Goal: Transaction & Acquisition: Purchase product/service

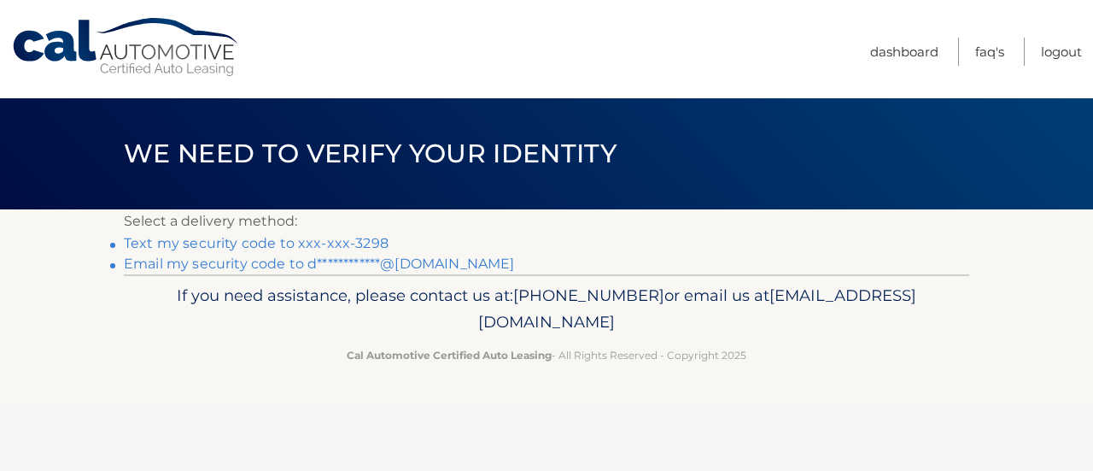
click at [218, 245] on link "Text my security code to xxx-xxx-3298" at bounding box center [256, 243] width 265 height 16
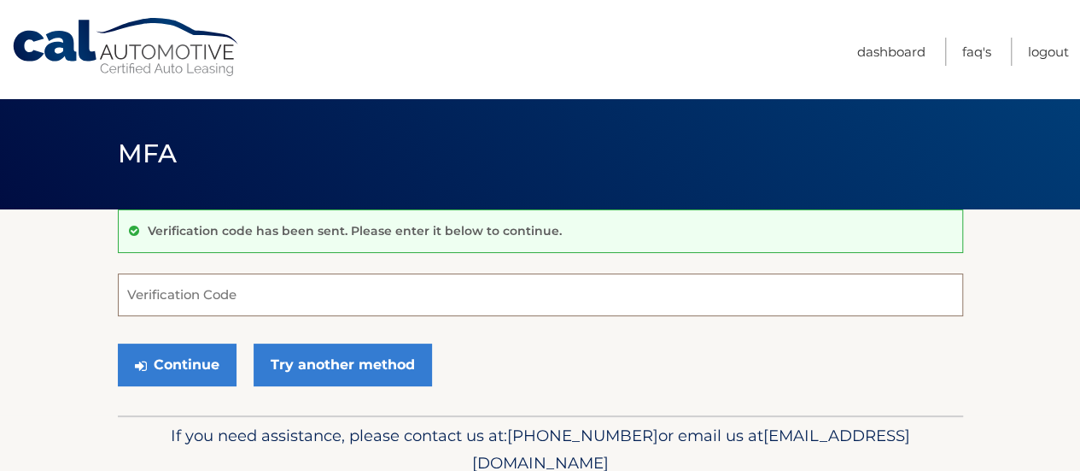
click at [190, 289] on input "Verification Code" at bounding box center [540, 294] width 845 height 43
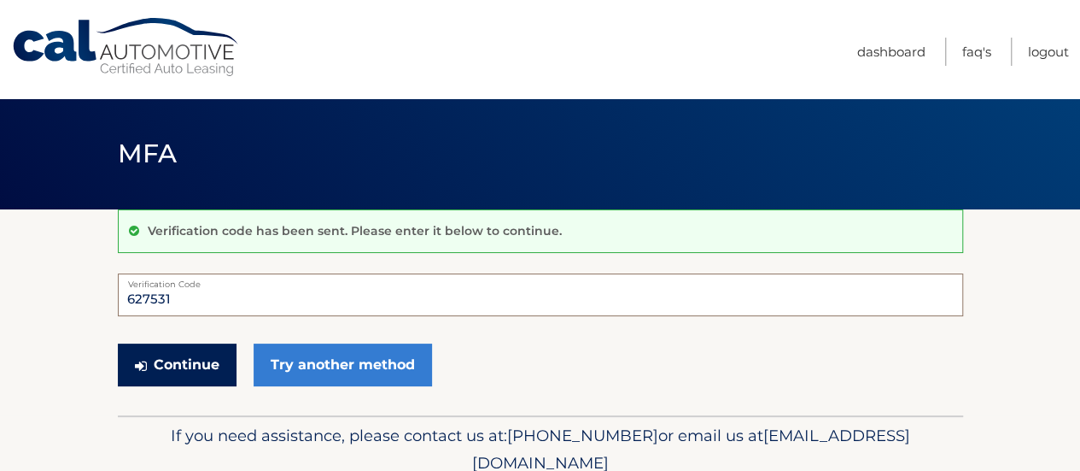
type input "627531"
click at [178, 377] on button "Continue" at bounding box center [177, 364] width 119 height 43
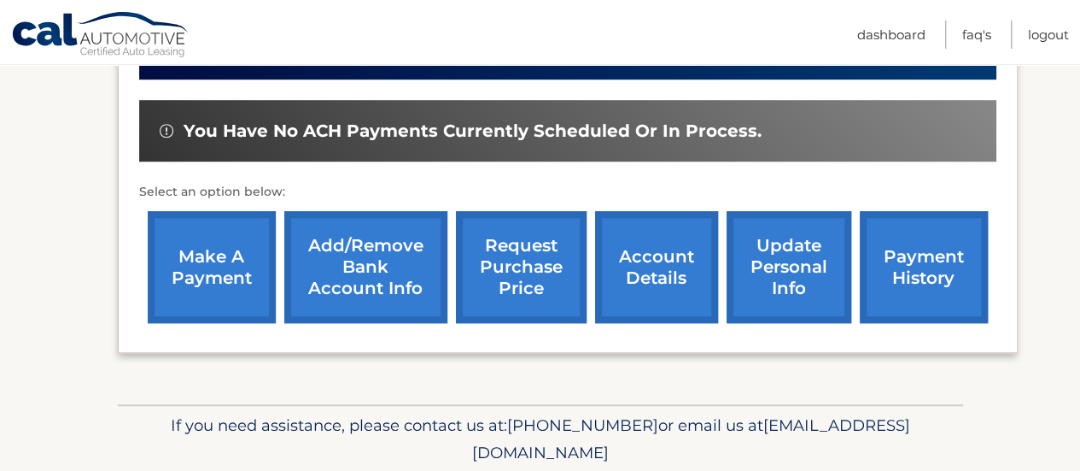
scroll to position [563, 0]
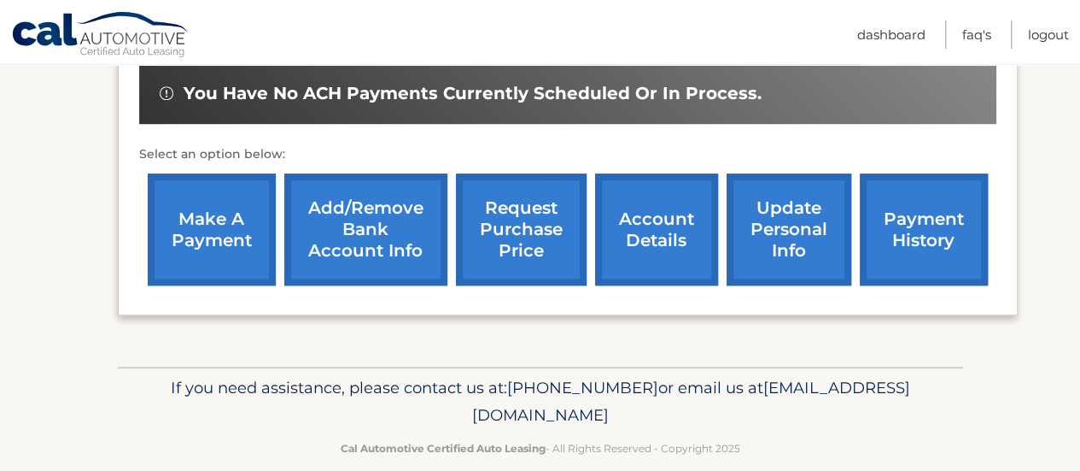
click at [181, 199] on link "make a payment" at bounding box center [212, 229] width 128 height 112
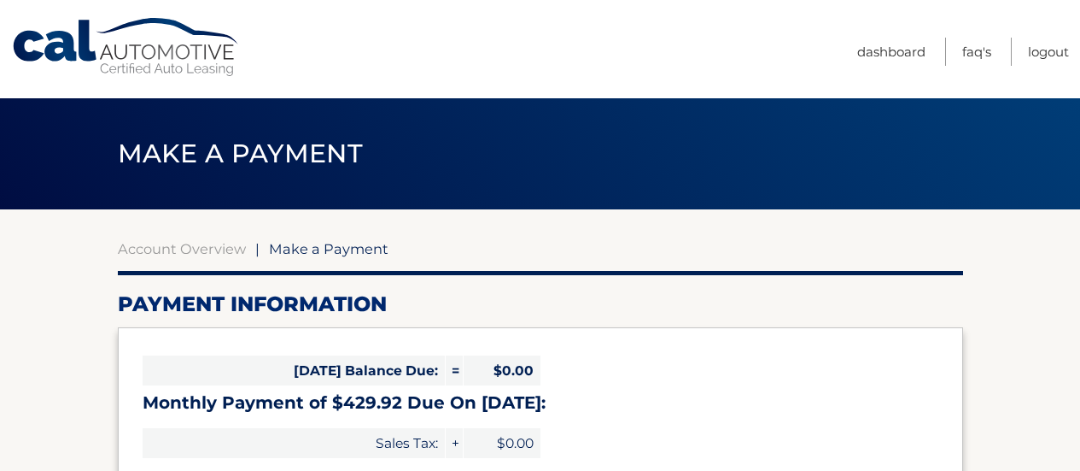
select select "NTc0MGU3MmQtMjkzOC00NzZiLWFkY2EtY2Y4YTRmYWNkMDU1"
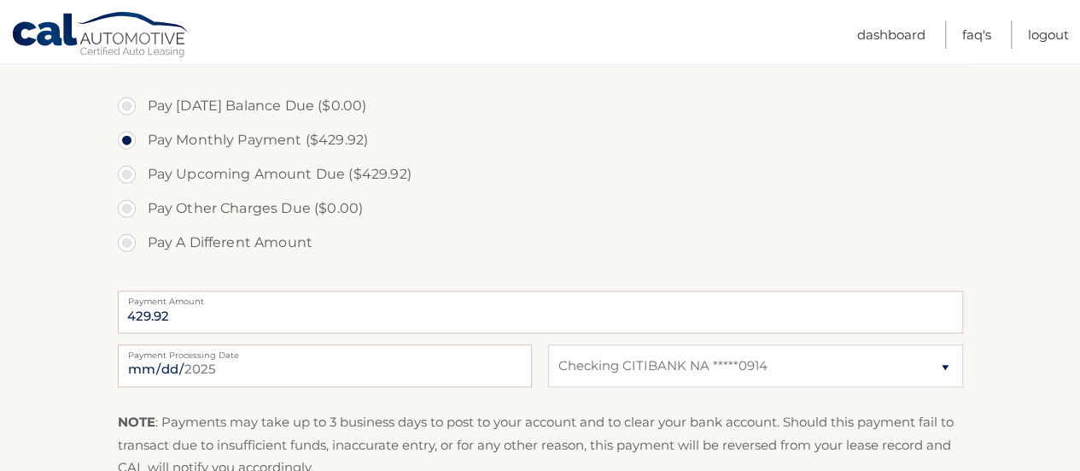
scroll to position [504, 0]
click at [170, 367] on input "[DATE]" at bounding box center [325, 363] width 414 height 43
type input "[DATE]"
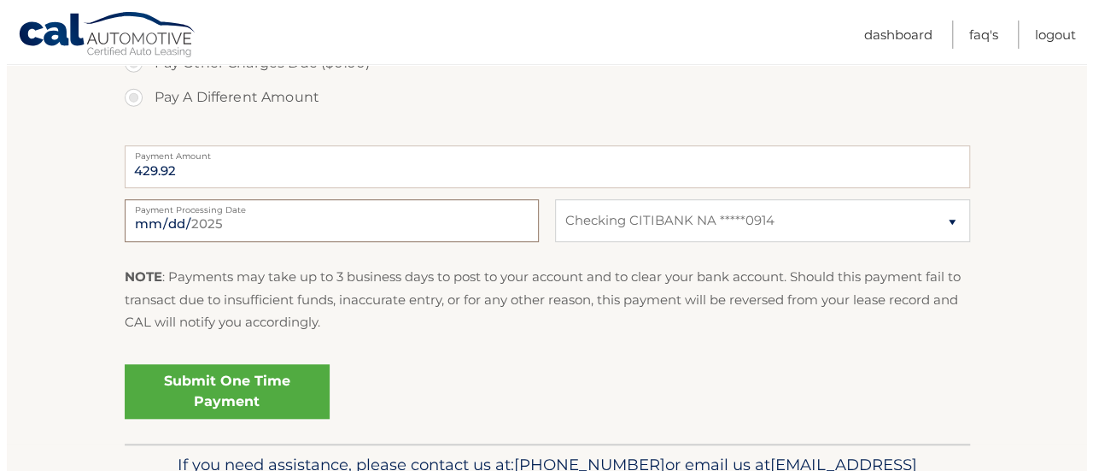
scroll to position [748, 0]
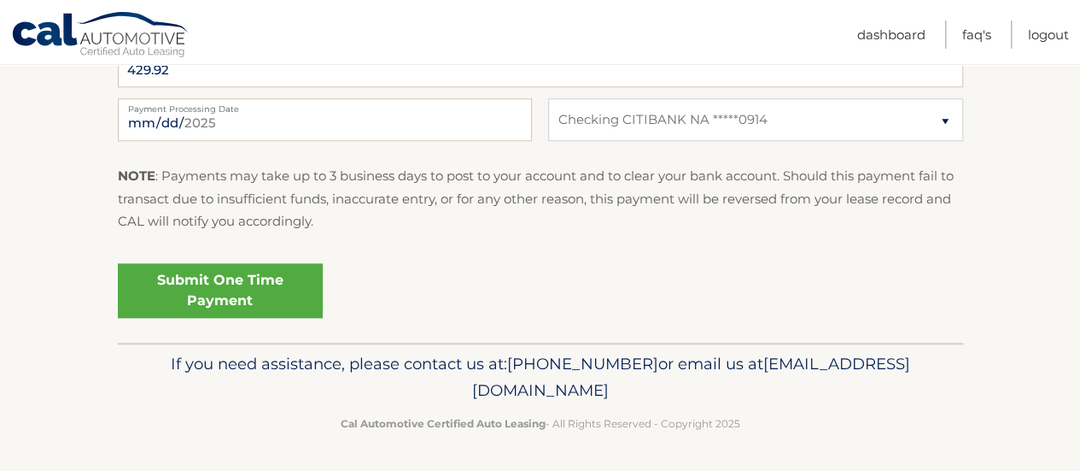
click at [243, 289] on link "Submit One Time Payment" at bounding box center [220, 290] width 205 height 55
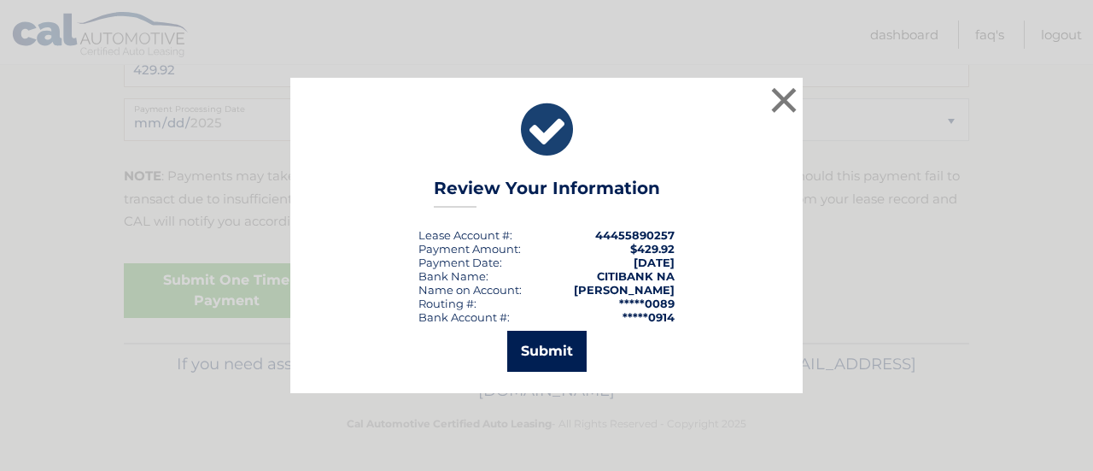
click at [541, 349] on button "Submit" at bounding box center [546, 350] width 79 height 41
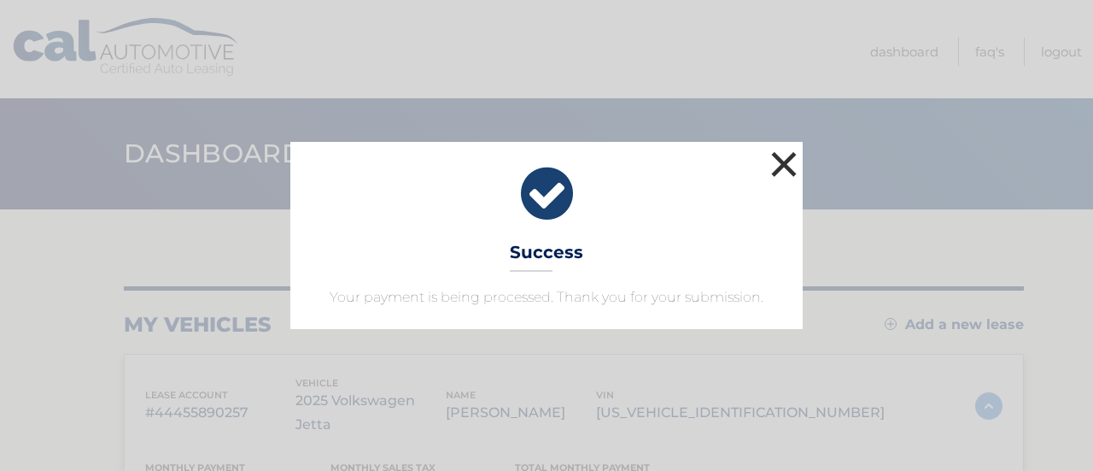
click at [775, 172] on button "×" at bounding box center [784, 164] width 34 height 34
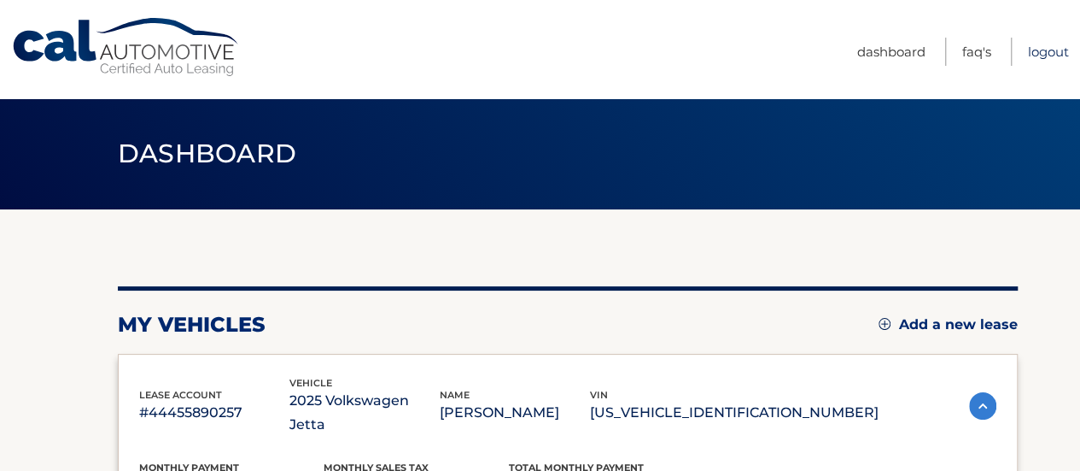
click at [1039, 51] on link "Logout" at bounding box center [1048, 52] width 41 height 28
